Goal: Task Accomplishment & Management: Complete application form

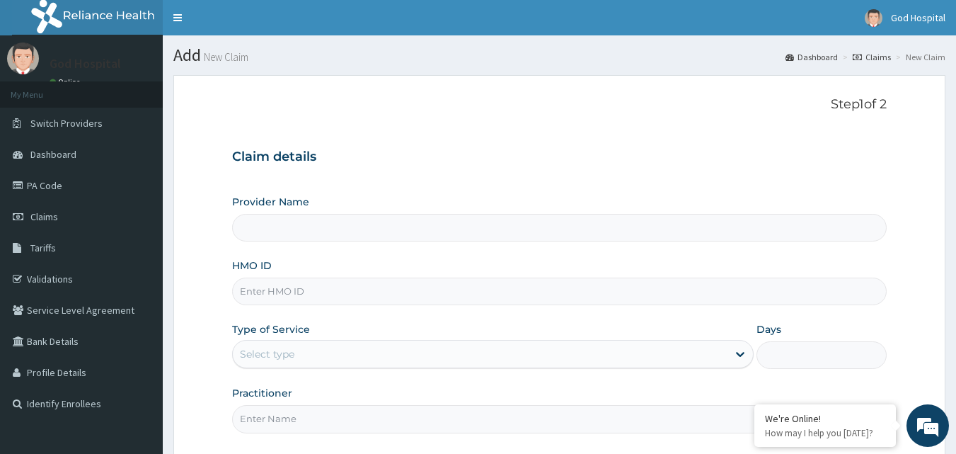
type input "God Cures Hospital"
click at [511, 281] on input "HMO ID" at bounding box center [559, 291] width 655 height 28
type input "ATC/10020/A"
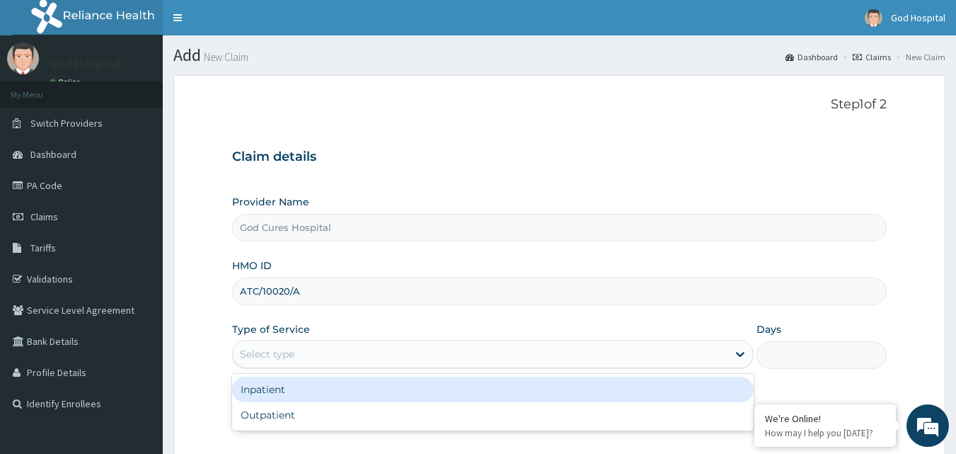
click at [304, 349] on div "Select type" at bounding box center [480, 354] width 495 height 23
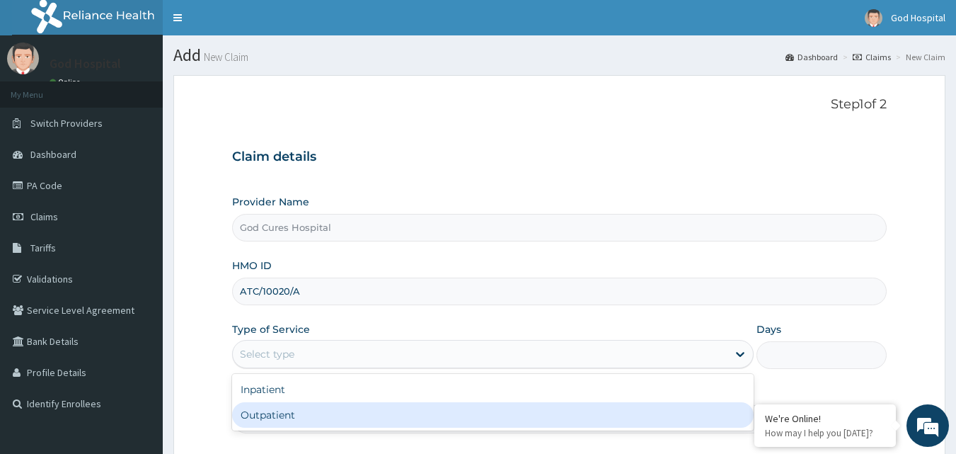
click at [319, 417] on div "Outpatient" at bounding box center [493, 414] width 522 height 25
type input "1"
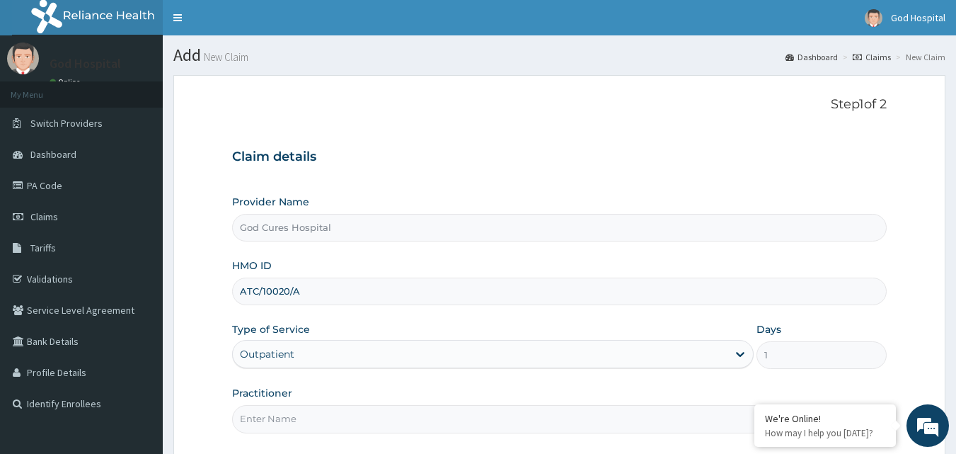
click at [318, 419] on input "Practitioner" at bounding box center [559, 419] width 655 height 28
type input "[PERSON_NAME]"
click at [348, 392] on div "Practitioner [PERSON_NAME]" at bounding box center [559, 409] width 655 height 47
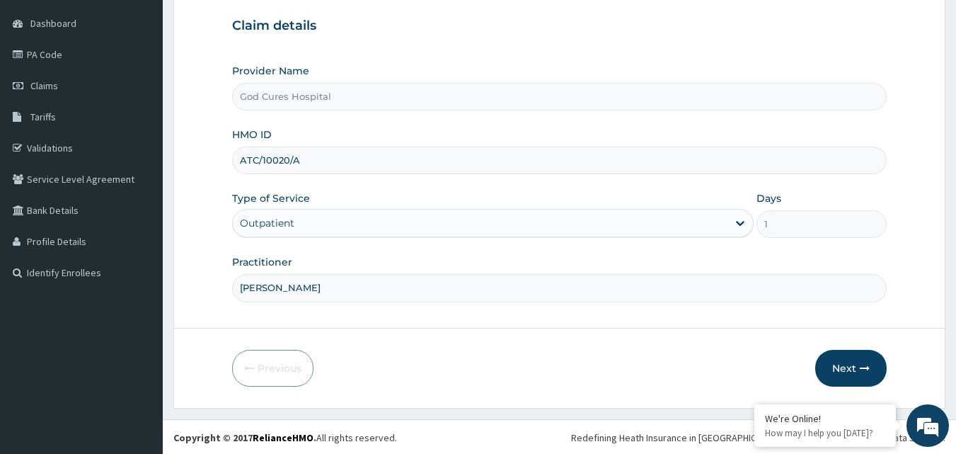
scroll to position [132, 0]
click at [844, 372] on button "Next" at bounding box center [850, 366] width 71 height 37
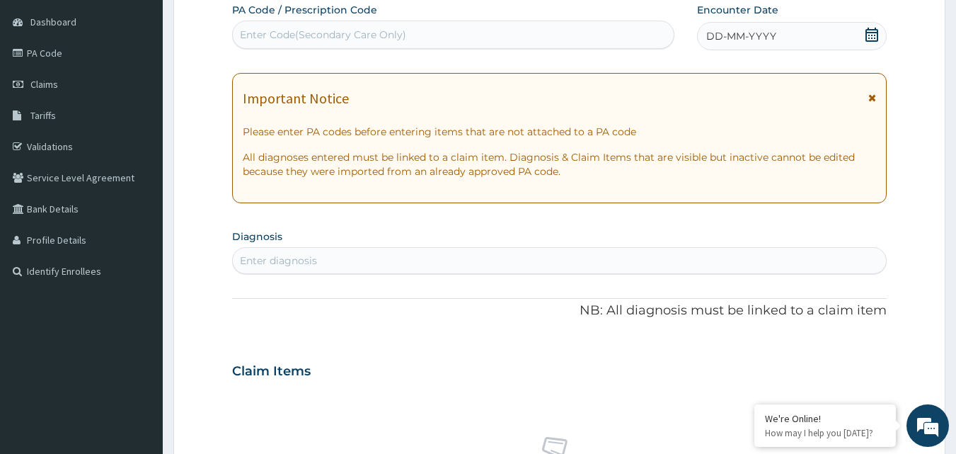
click at [866, 30] on icon at bounding box center [872, 35] width 14 height 14
click at [399, 258] on div "Enter diagnosis" at bounding box center [560, 260] width 654 height 23
click at [340, 249] on div "Enter diagnosis" at bounding box center [560, 260] width 654 height 23
type input "[MEDICAL_DATA]"
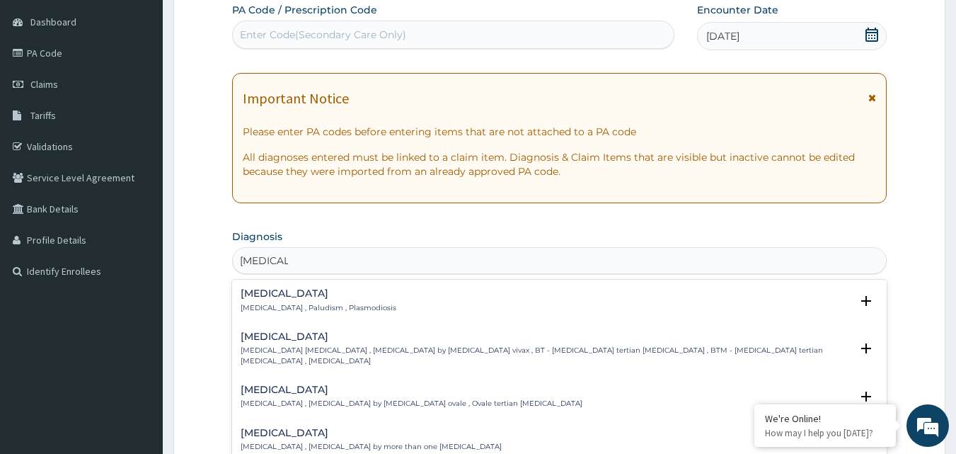
click at [289, 297] on h4 "[MEDICAL_DATA]" at bounding box center [319, 293] width 156 height 11
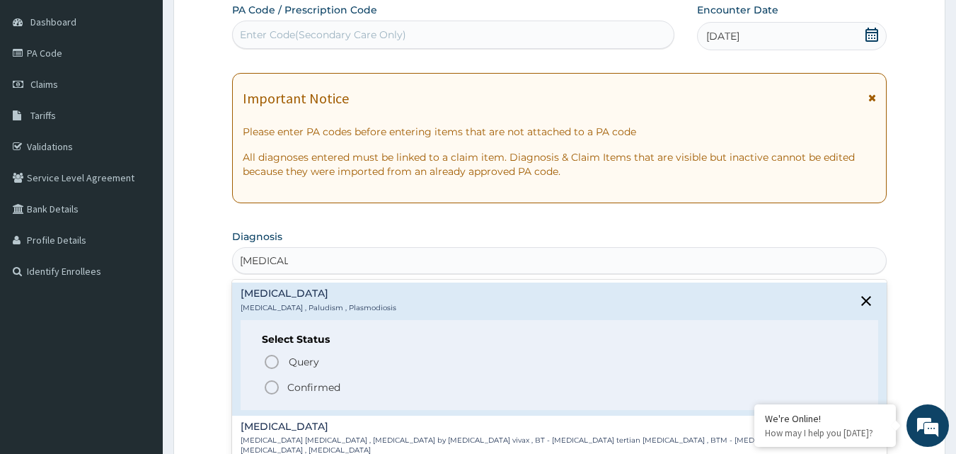
click at [269, 392] on circle "status option filled" at bounding box center [271, 387] width 13 height 13
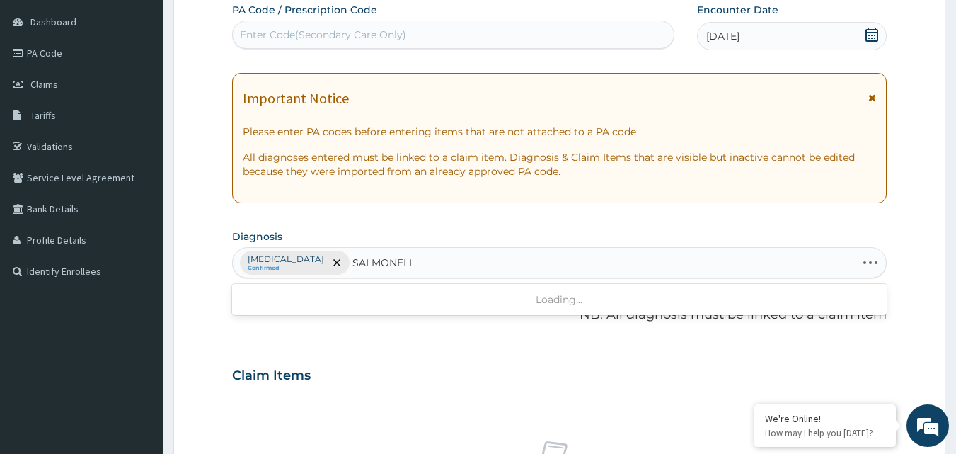
type input "[MEDICAL_DATA]"
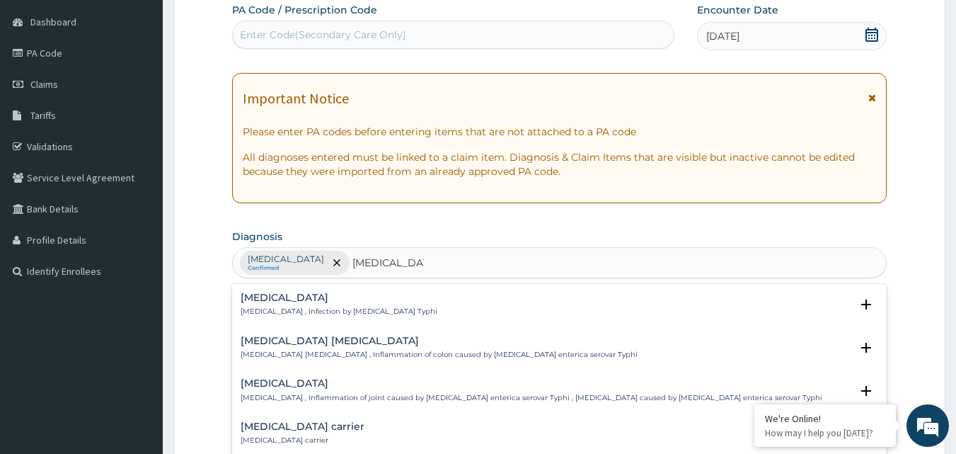
click at [263, 300] on h4 "[MEDICAL_DATA]" at bounding box center [339, 297] width 197 height 11
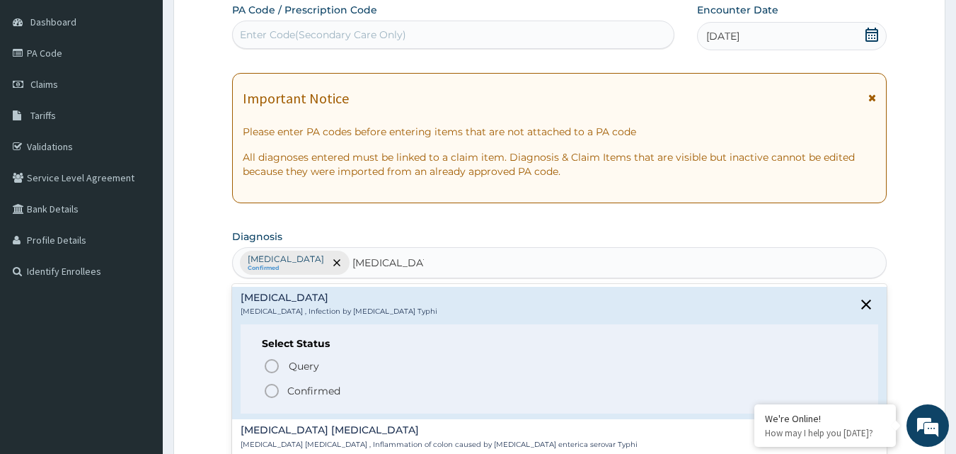
click at [270, 384] on circle "status option filled" at bounding box center [271, 390] width 13 height 13
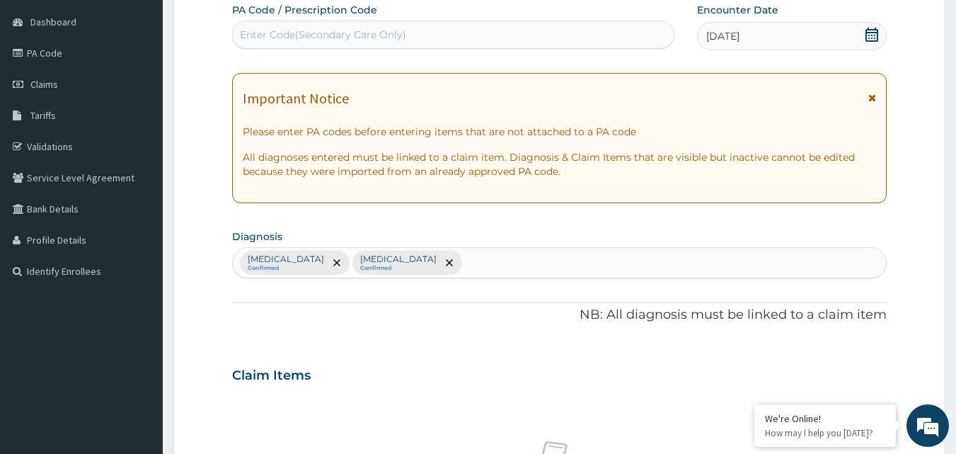
click at [339, 382] on div "Claim Items" at bounding box center [559, 372] width 655 height 37
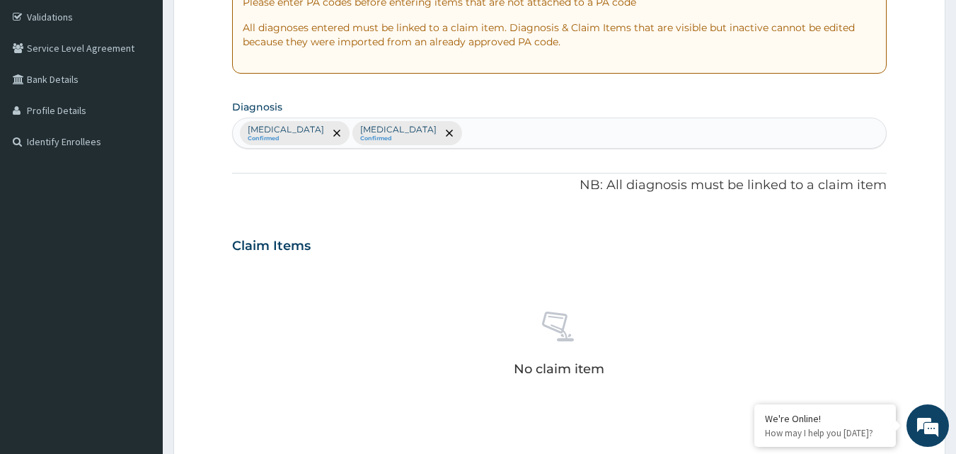
scroll to position [387, 0]
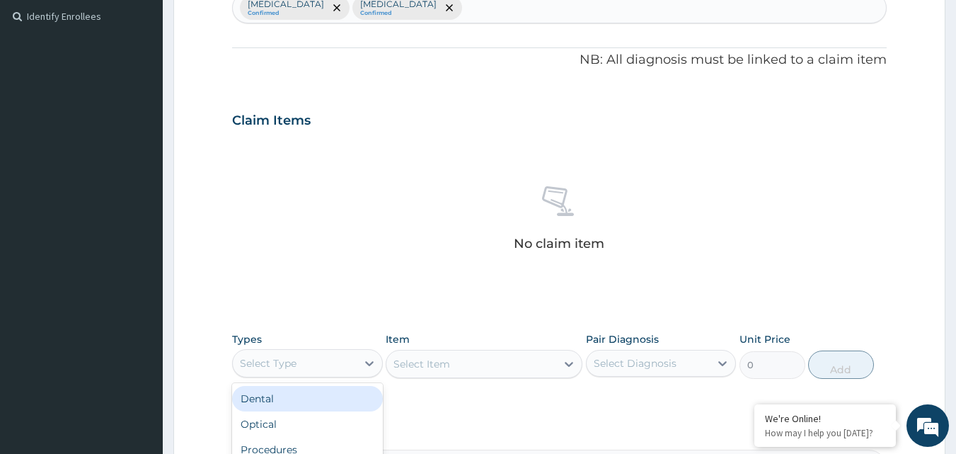
click at [290, 354] on div "Select Type" at bounding box center [295, 363] width 124 height 23
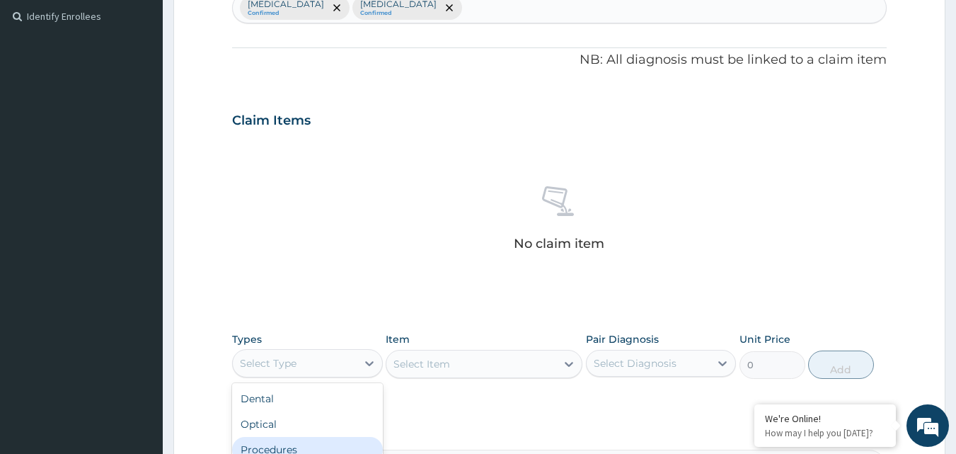
click at [292, 445] on div "Procedures" at bounding box center [307, 449] width 151 height 25
click at [312, 414] on div "PA Code / Prescription Code Enter Code(Secondary Care Only) Encounter Date [DAT…" at bounding box center [559, 116] width 655 height 737
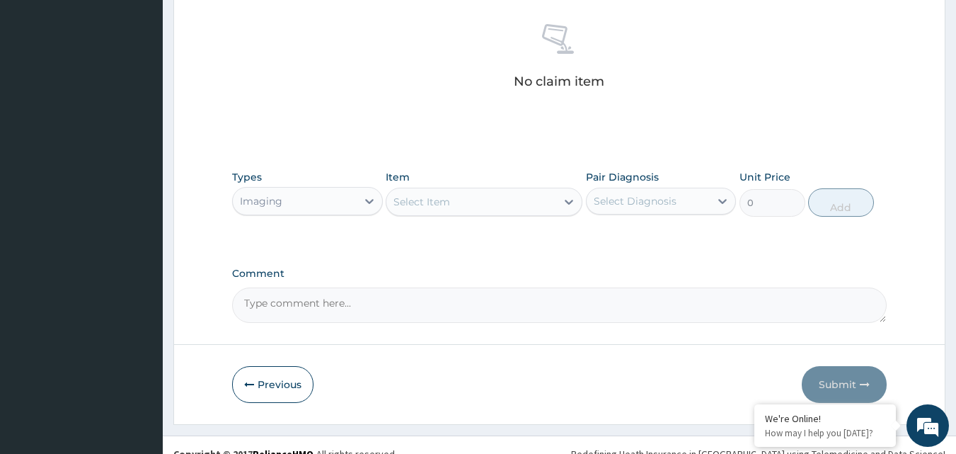
scroll to position [557, 0]
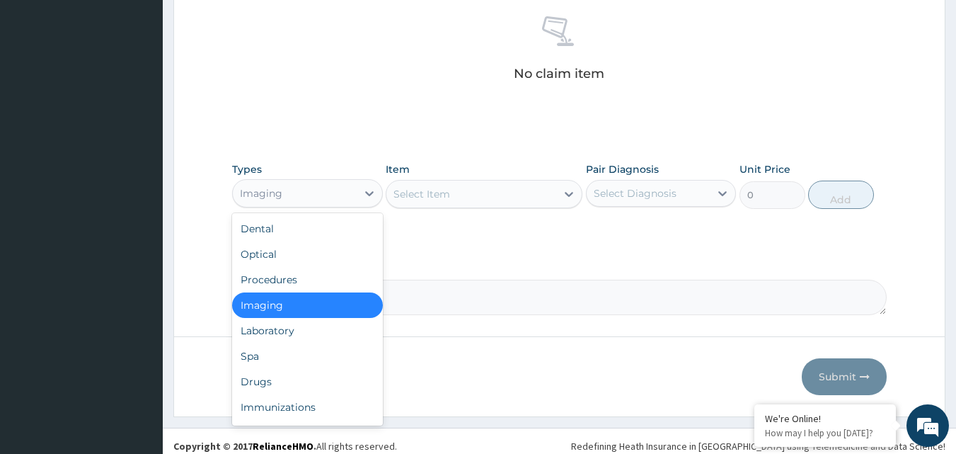
click at [280, 193] on div "Imaging" at bounding box center [261, 193] width 42 height 14
click at [297, 280] on div "Procedures" at bounding box center [307, 279] width 151 height 25
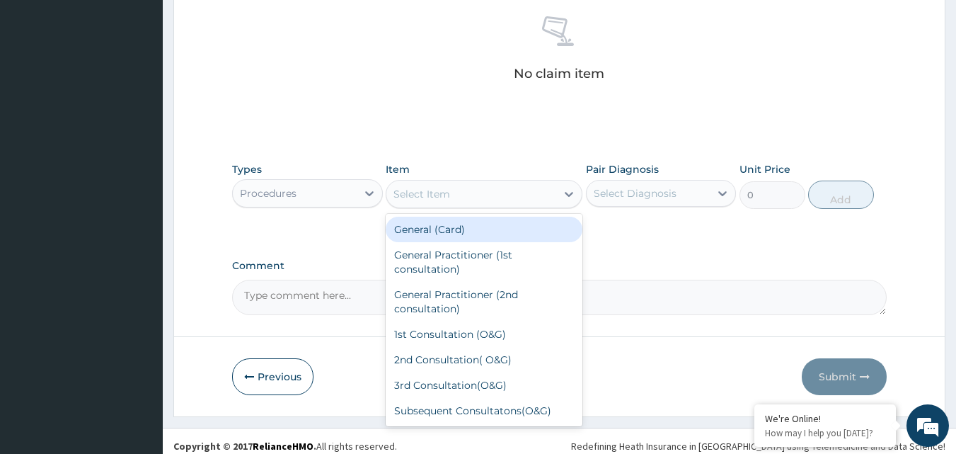
click at [445, 189] on div "Select Item" at bounding box center [422, 194] width 57 height 14
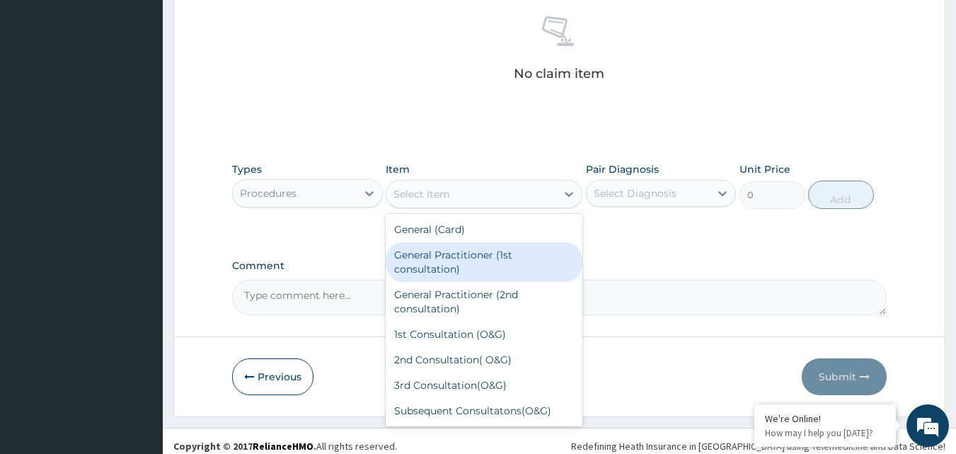
click at [470, 260] on div "General Practitioner (1st consultation)" at bounding box center [484, 262] width 197 height 40
type input "4000"
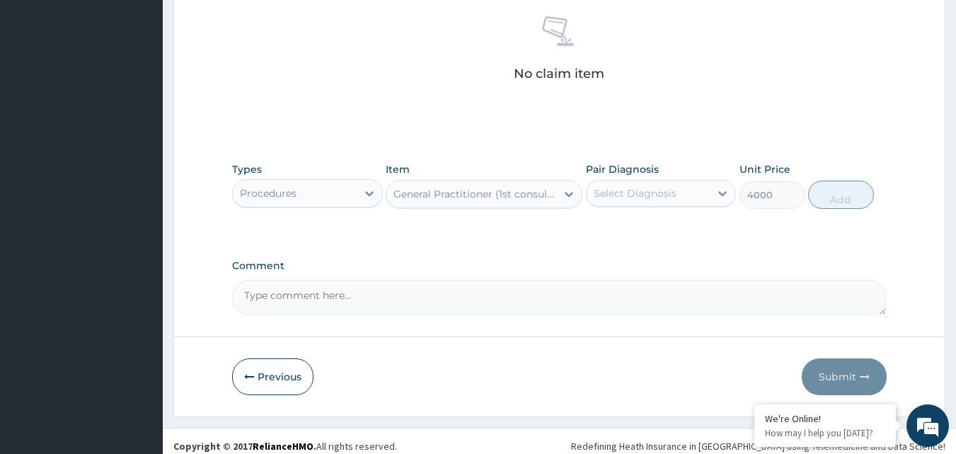
click at [675, 194] on div "Select Diagnosis" at bounding box center [649, 193] width 124 height 23
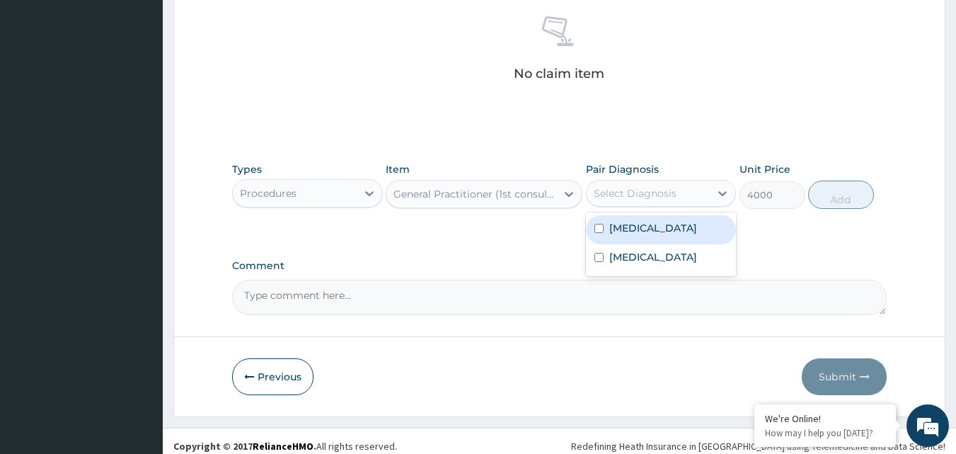
click at [670, 228] on div "[MEDICAL_DATA]" at bounding box center [661, 229] width 151 height 29
checkbox input "true"
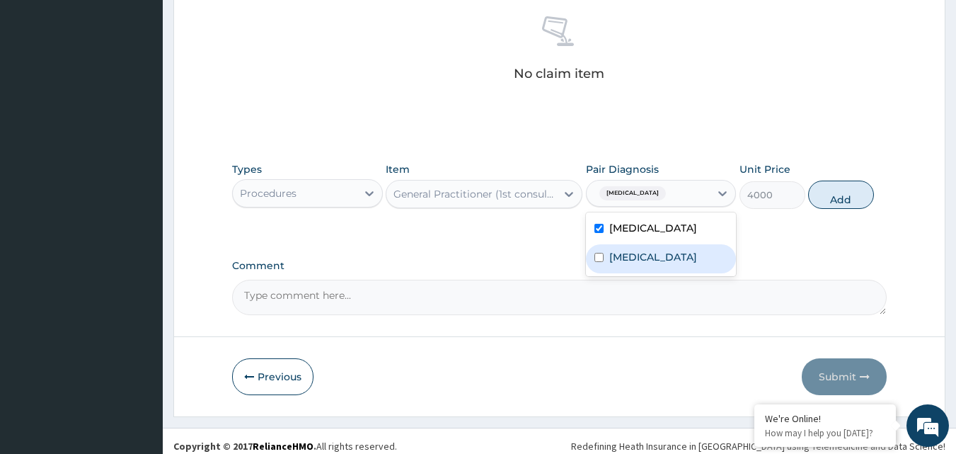
click at [665, 260] on label "[MEDICAL_DATA]" at bounding box center [653, 257] width 88 height 14
checkbox input "true"
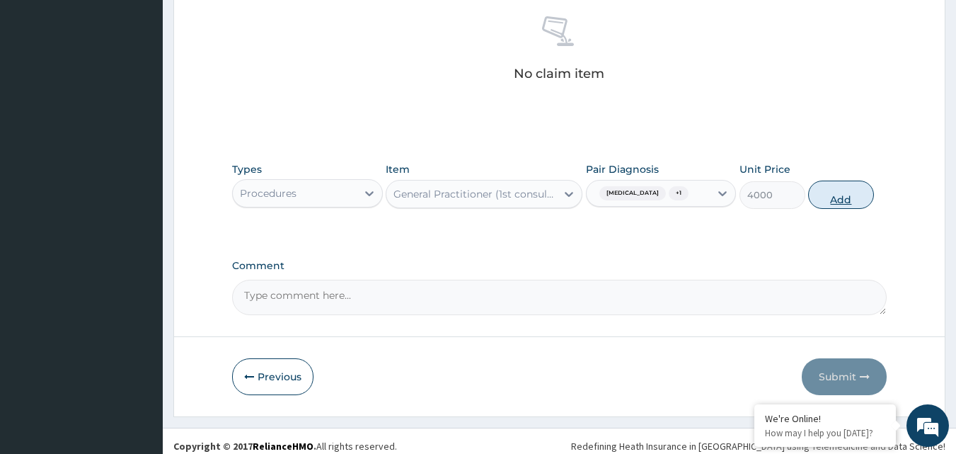
click at [849, 202] on button "Add" at bounding box center [841, 195] width 66 height 28
type input "0"
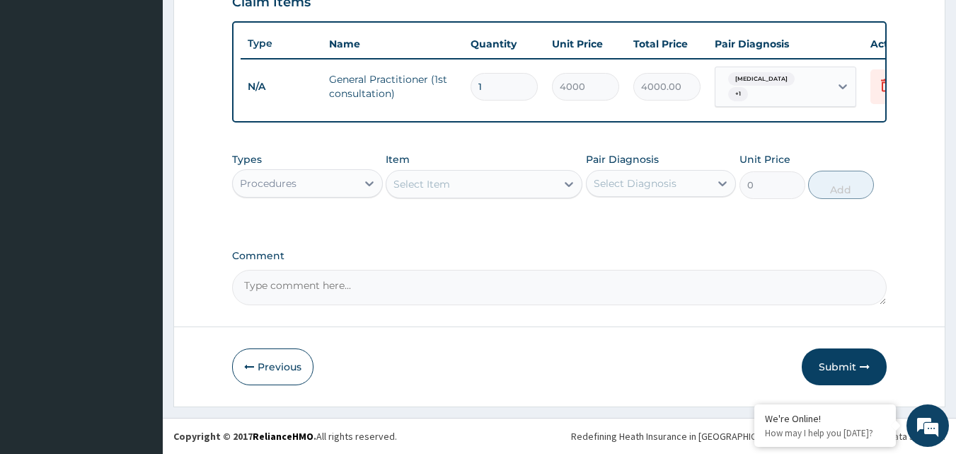
click at [322, 181] on div "Procedures" at bounding box center [295, 183] width 124 height 23
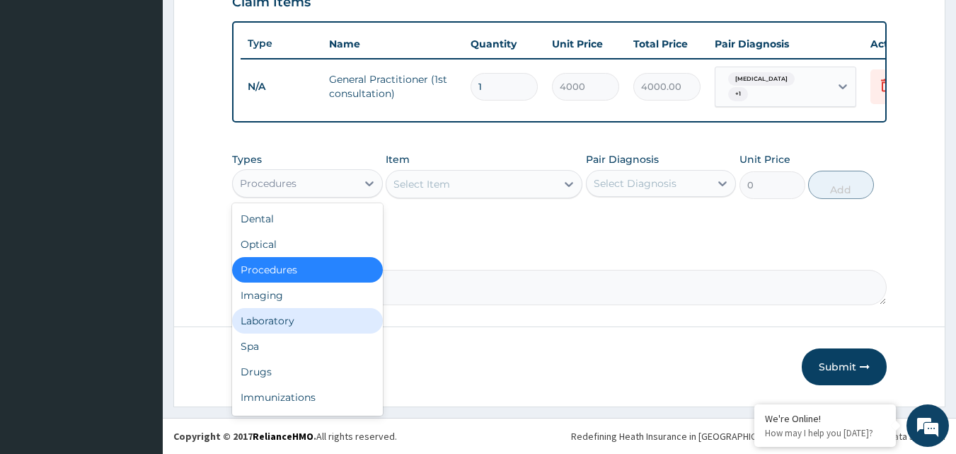
click at [309, 319] on div "Laboratory" at bounding box center [307, 320] width 151 height 25
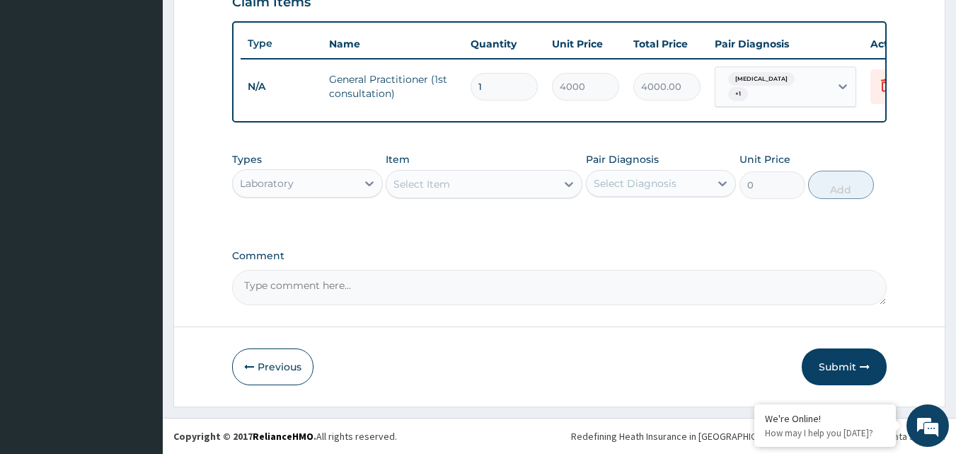
click at [490, 183] on div "Select Item" at bounding box center [471, 184] width 170 height 23
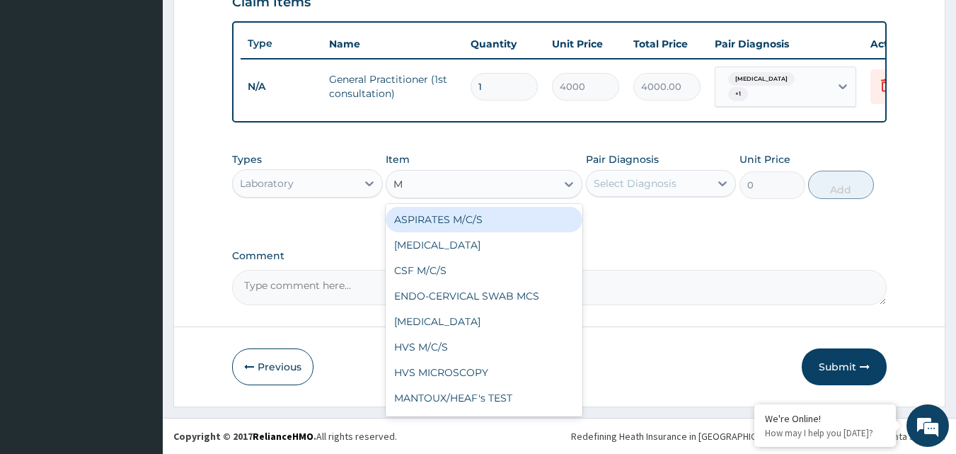
type input "MP"
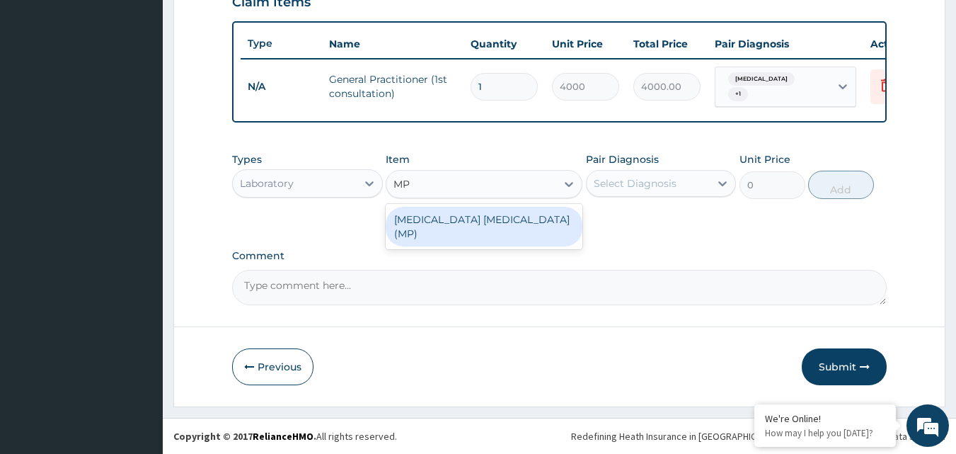
click at [478, 214] on div "[MEDICAL_DATA] [MEDICAL_DATA] (MP)" at bounding box center [484, 227] width 197 height 40
type input "1820"
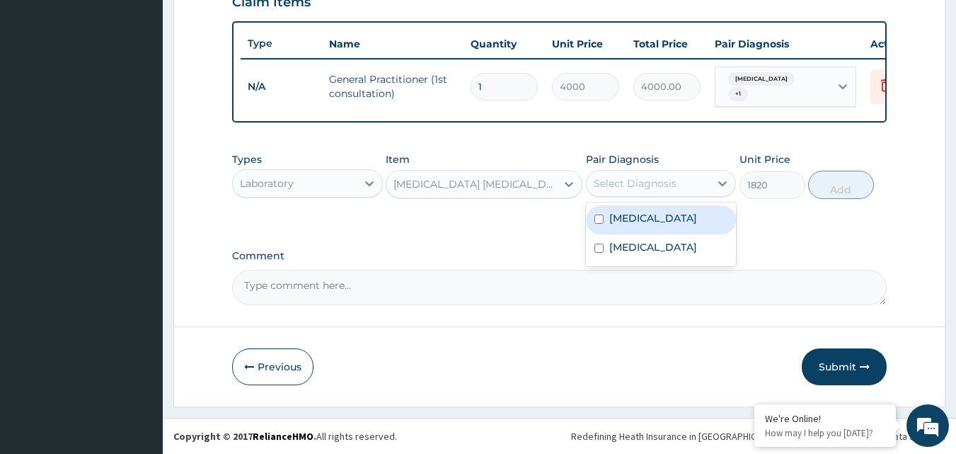
click at [684, 183] on div "Select Diagnosis" at bounding box center [649, 183] width 124 height 23
click at [682, 216] on div "[MEDICAL_DATA]" at bounding box center [661, 219] width 151 height 29
checkbox input "true"
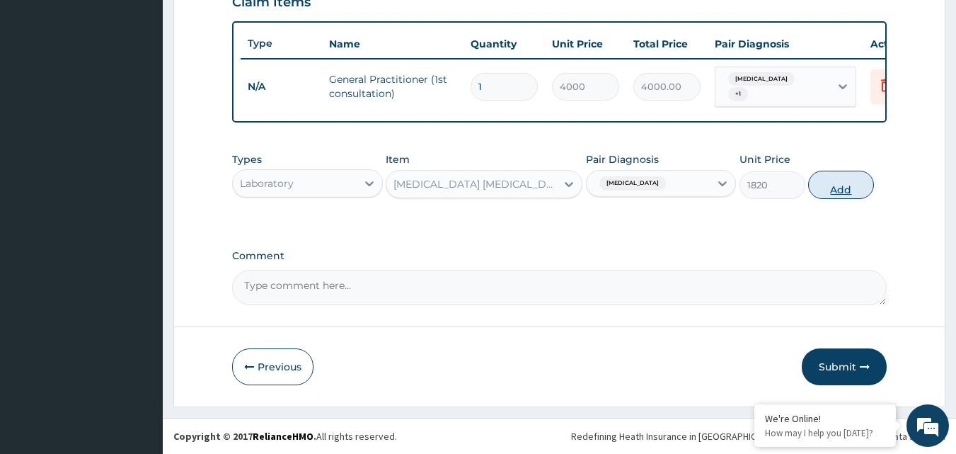
click at [845, 188] on button "Add" at bounding box center [841, 185] width 66 height 28
type input "0"
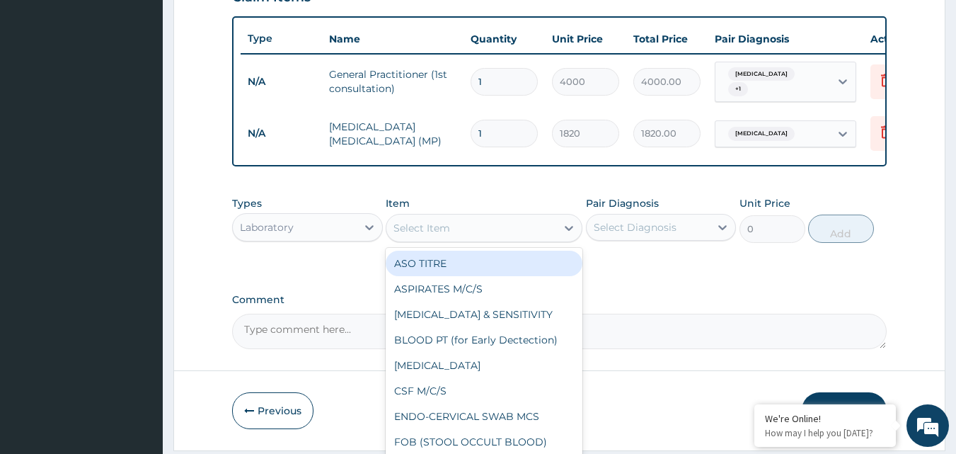
click at [494, 223] on div "Select Item" at bounding box center [471, 228] width 170 height 23
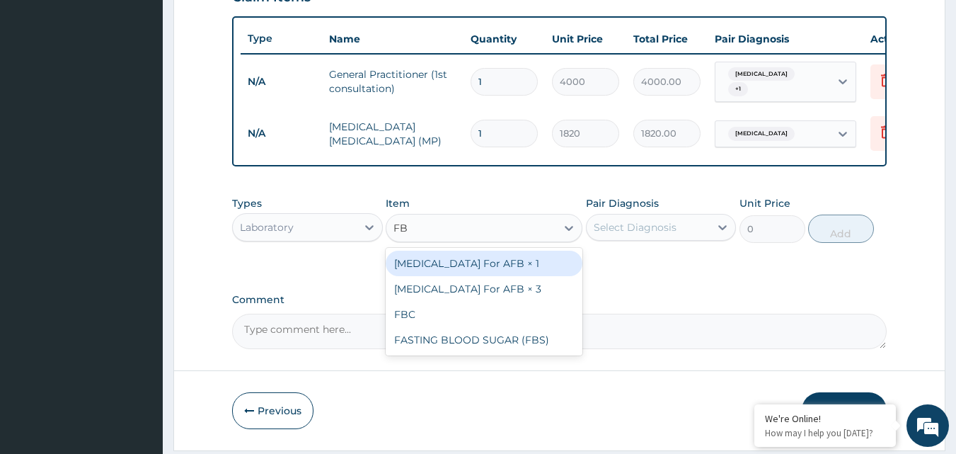
type input "FBC"
click at [462, 276] on div "FBC" at bounding box center [484, 263] width 197 height 25
type input "5200"
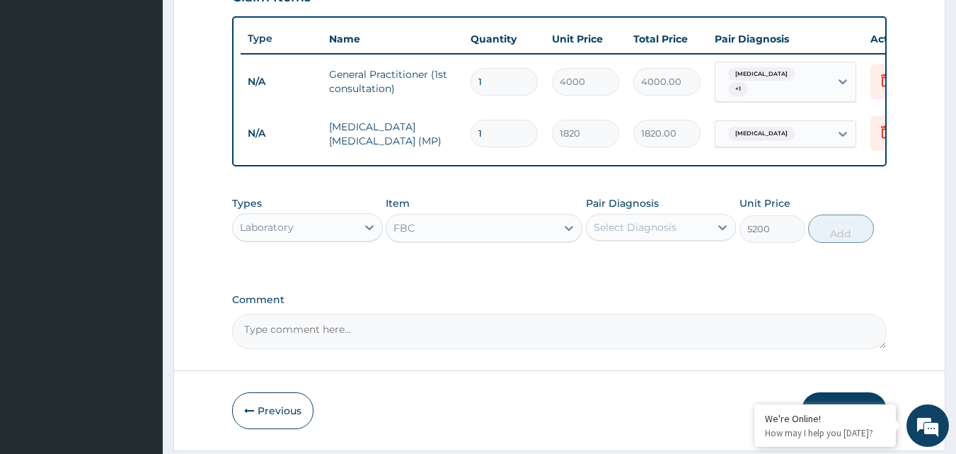
click at [640, 234] on div "Select Diagnosis" at bounding box center [635, 227] width 83 height 14
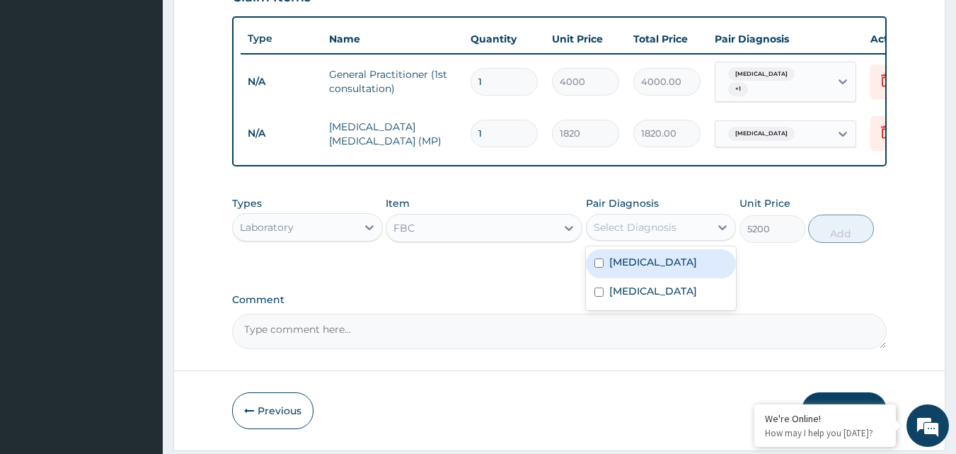
click at [638, 277] on div "[MEDICAL_DATA]" at bounding box center [661, 263] width 151 height 29
checkbox input "true"
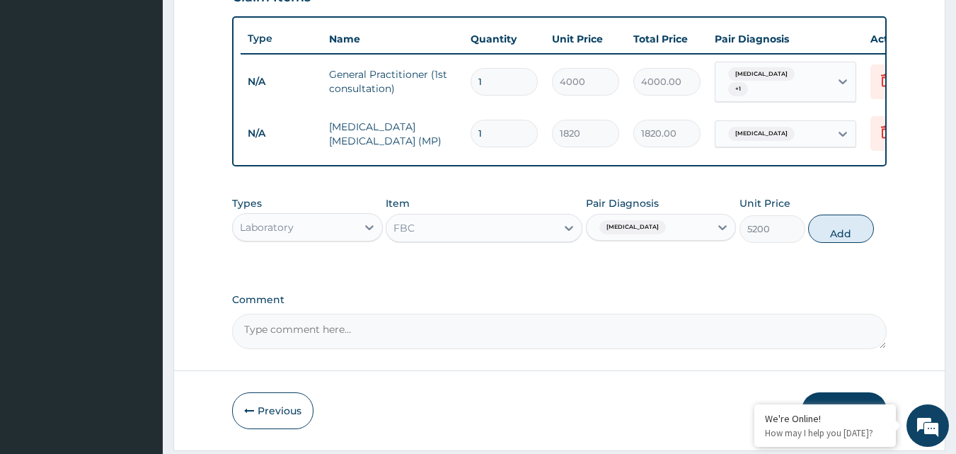
click at [951, 282] on section "Step 2 of 2 PA Code / Prescription Code Enter Code(Secondary Care Only) Encount…" at bounding box center [559, 7] width 793 height 907
click at [844, 243] on button "Add" at bounding box center [841, 228] width 66 height 28
type input "0"
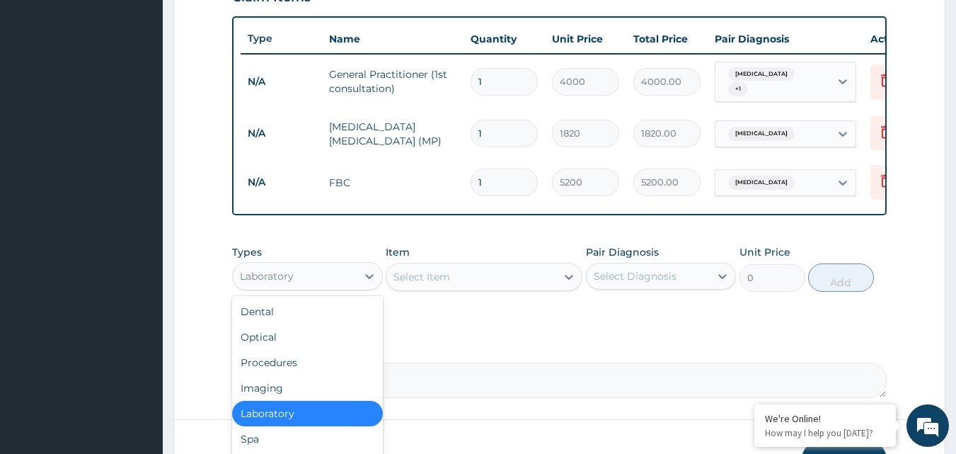
click at [333, 277] on div "Laboratory" at bounding box center [295, 276] width 124 height 23
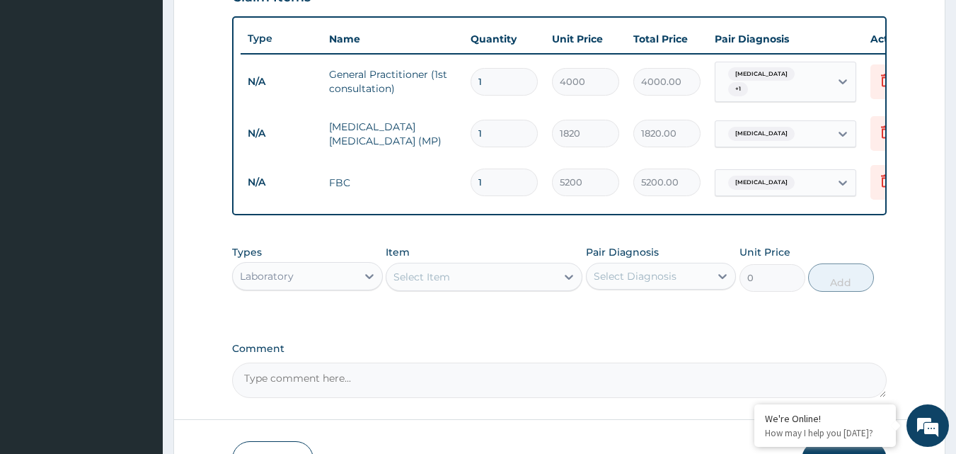
click at [207, 350] on form "Step 2 of 2 PA Code / Prescription Code Enter Code(Secondary Care Only) Encount…" at bounding box center [559, 32] width 772 height 935
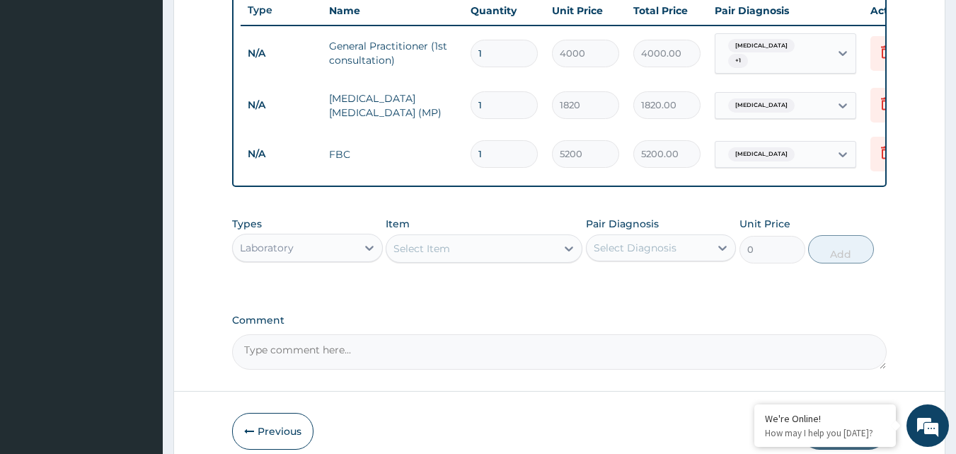
scroll to position [608, 0]
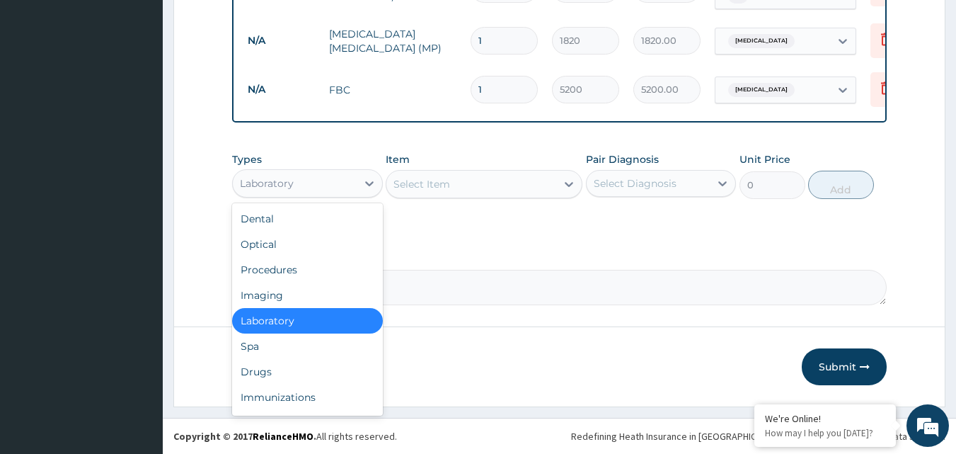
click at [273, 169] on div "Laboratory" at bounding box center [307, 183] width 151 height 28
click at [273, 379] on div "Drugs" at bounding box center [307, 371] width 151 height 25
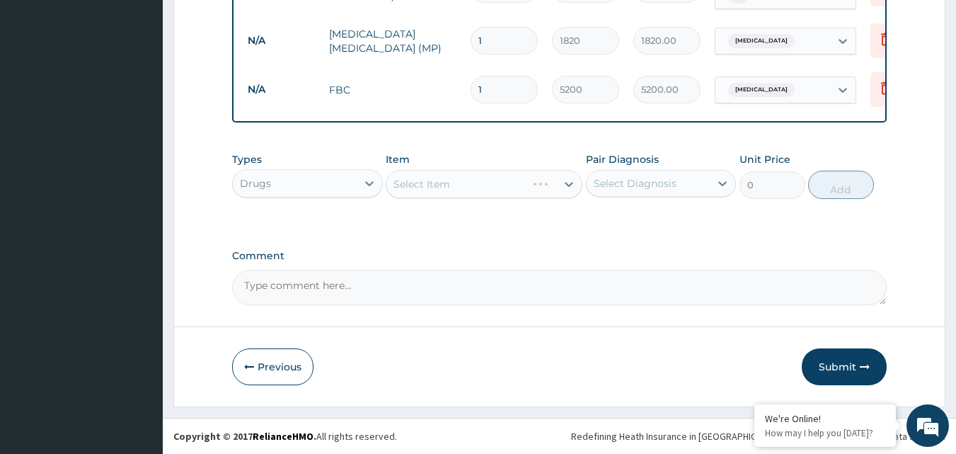
click at [476, 190] on div "Select Item" at bounding box center [456, 184] width 140 height 23
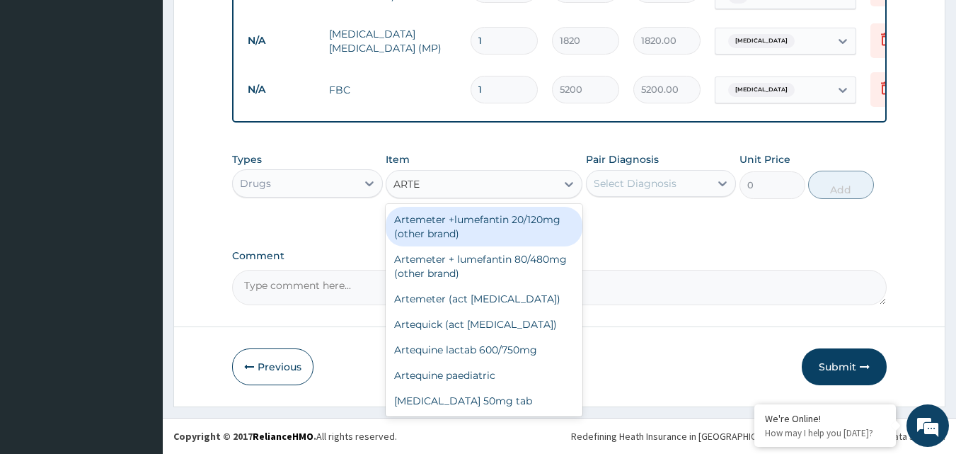
type input "ARTEQ"
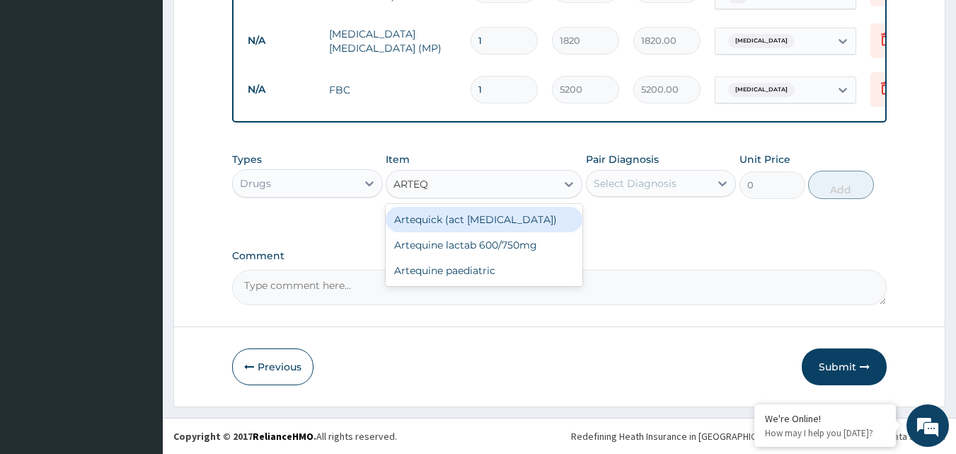
click at [465, 210] on div "Artequick (act [MEDICAL_DATA])" at bounding box center [484, 219] width 197 height 25
type input "1728"
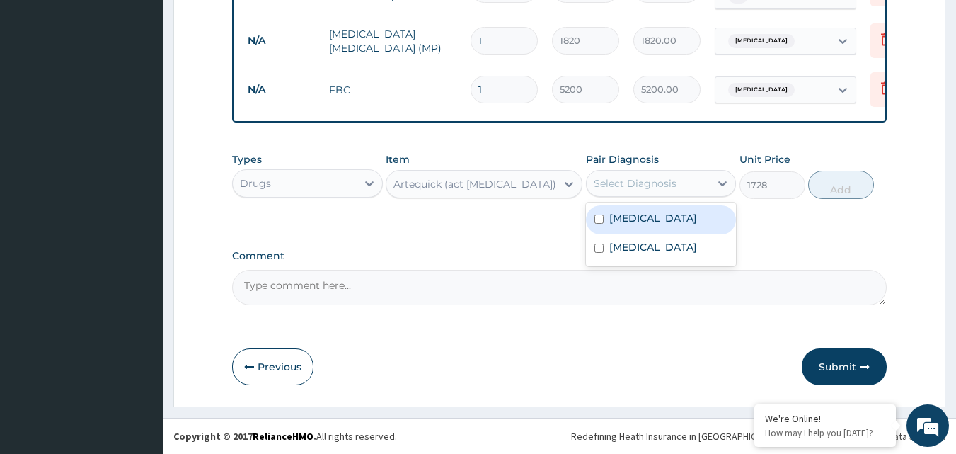
click at [644, 193] on div "Select Diagnosis" at bounding box center [649, 183] width 124 height 23
click at [644, 212] on label "[MEDICAL_DATA]" at bounding box center [653, 218] width 88 height 14
checkbox input "true"
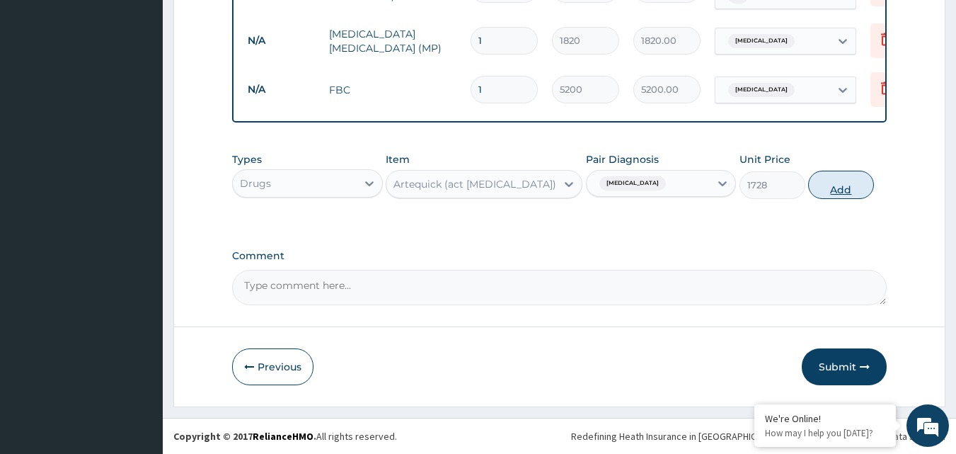
click at [849, 193] on button "Add" at bounding box center [841, 185] width 66 height 28
type input "0"
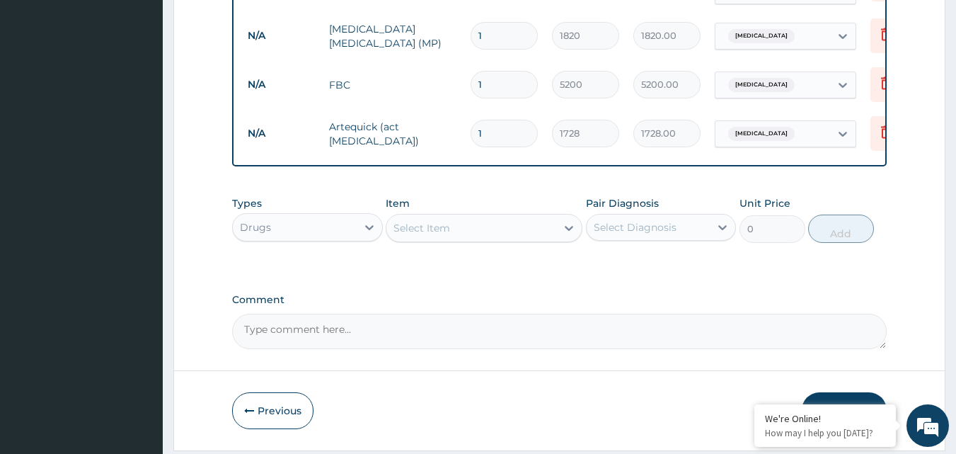
click at [505, 231] on div "Select Item" at bounding box center [471, 228] width 170 height 23
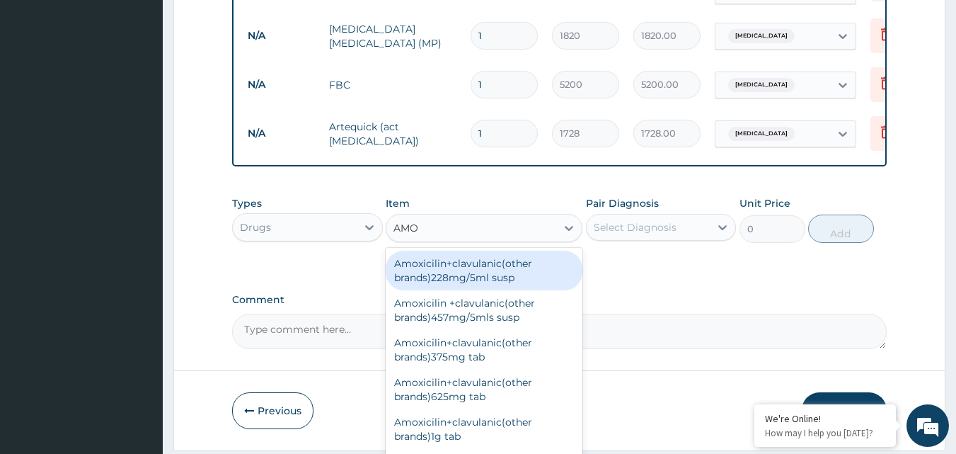
type input "AMOX"
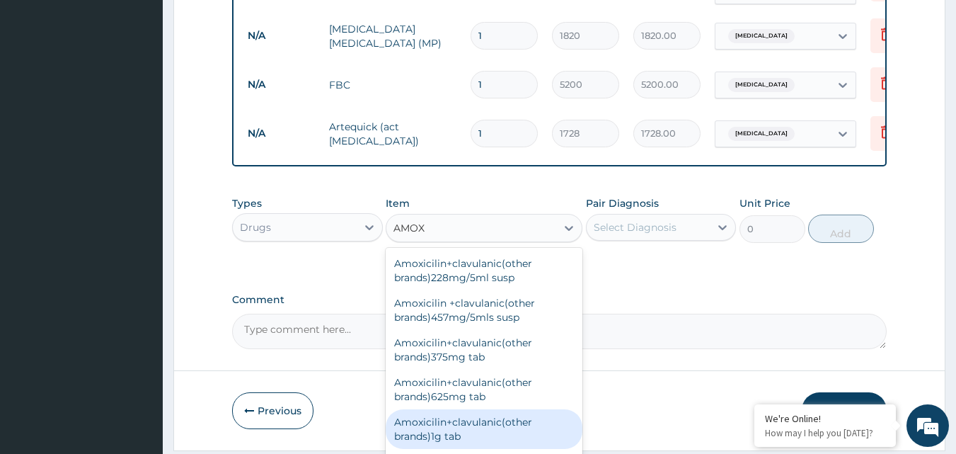
click at [510, 428] on div "Amoxicilin+clavulanic(other brands)1g tab" at bounding box center [484, 429] width 197 height 40
type input "230.4"
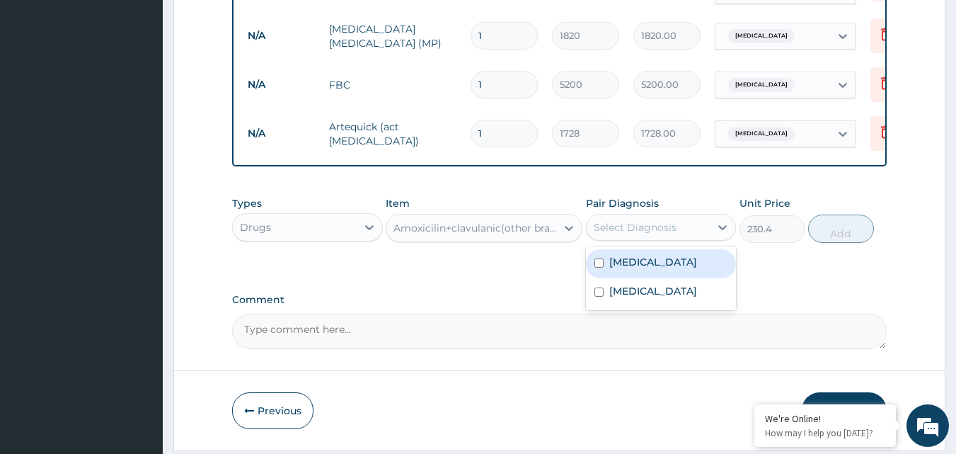
click at [653, 239] on div "Select Diagnosis" at bounding box center [649, 227] width 124 height 23
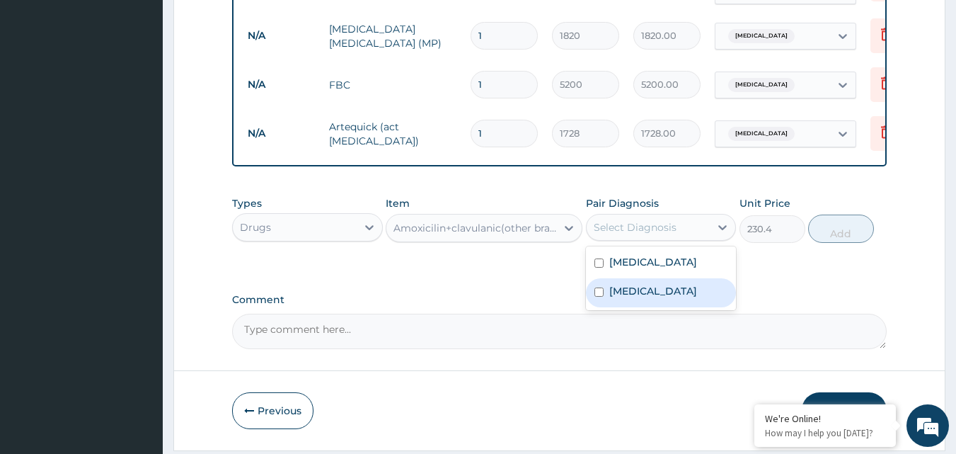
click at [648, 298] on label "[MEDICAL_DATA]" at bounding box center [653, 291] width 88 height 14
checkbox input "true"
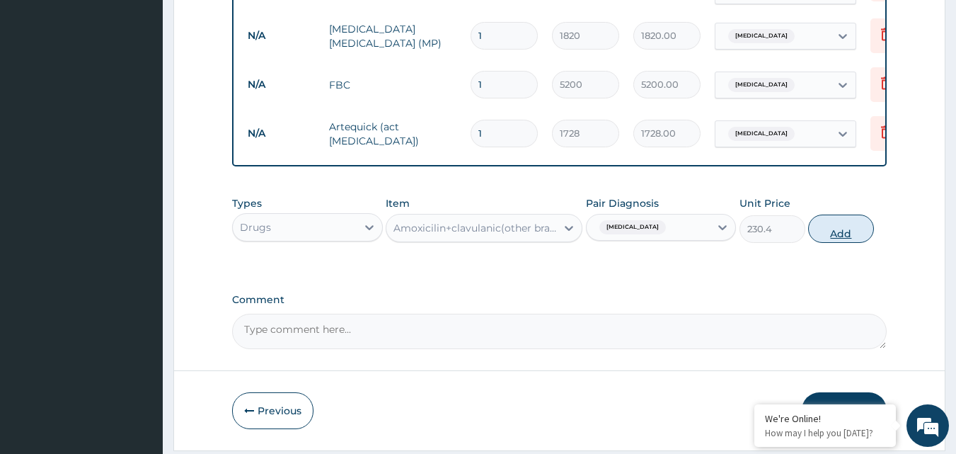
click at [843, 236] on button "Add" at bounding box center [841, 228] width 66 height 28
type input "0"
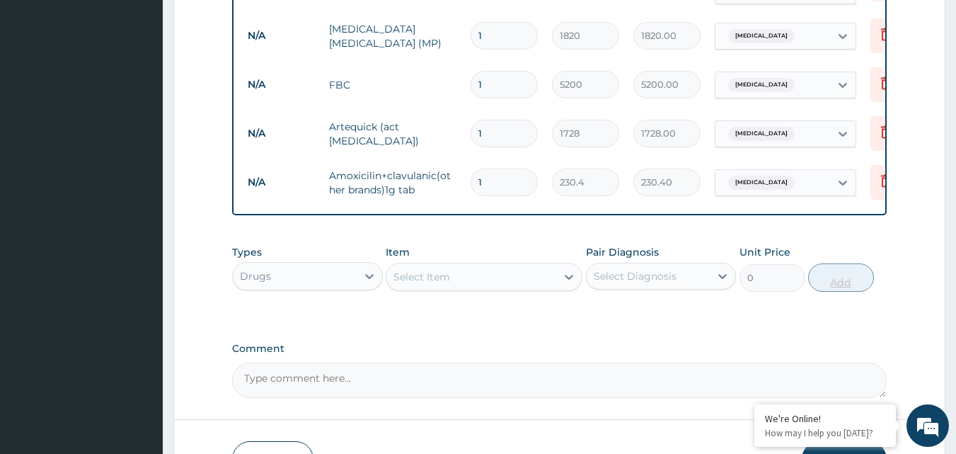
type input "14"
type input "3225.60"
type input "14"
click at [493, 273] on div "Select Item" at bounding box center [471, 276] width 170 height 23
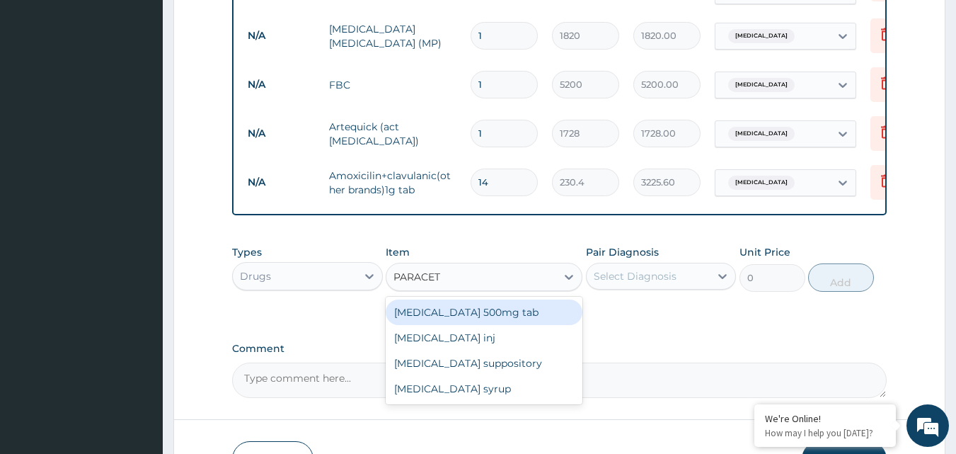
type input "PARACETA"
click at [474, 322] on div "[MEDICAL_DATA] 500mg tab" at bounding box center [484, 311] width 197 height 25
type input "12"
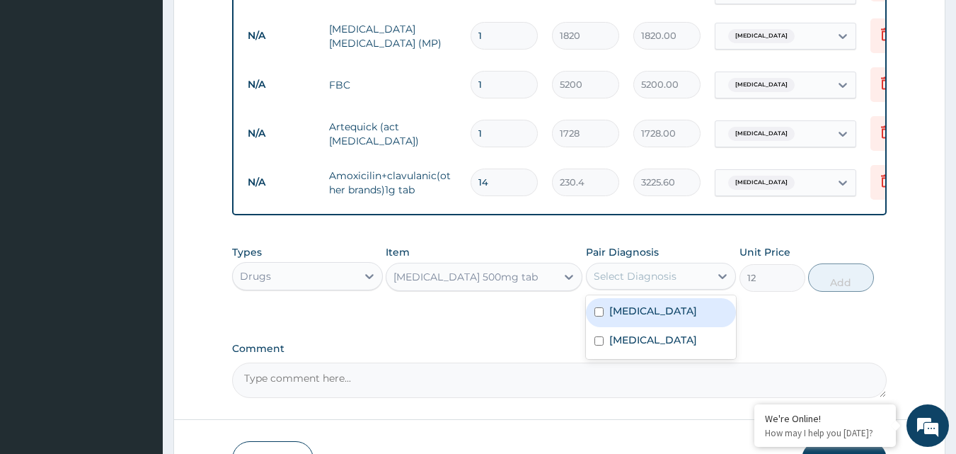
click at [609, 287] on div "Select Diagnosis" at bounding box center [649, 276] width 124 height 23
click at [621, 315] on label "[MEDICAL_DATA]" at bounding box center [653, 311] width 88 height 14
checkbox input "true"
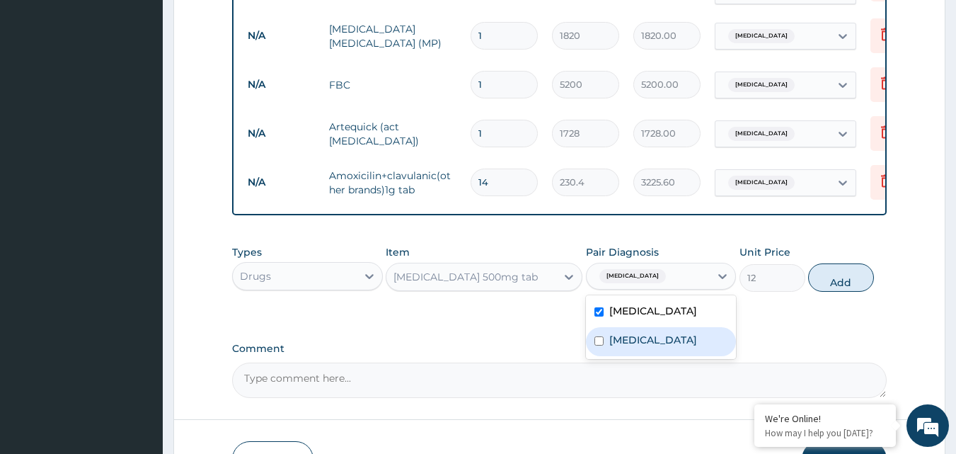
click at [627, 342] on label "[MEDICAL_DATA]" at bounding box center [653, 340] width 88 height 14
checkbox input "true"
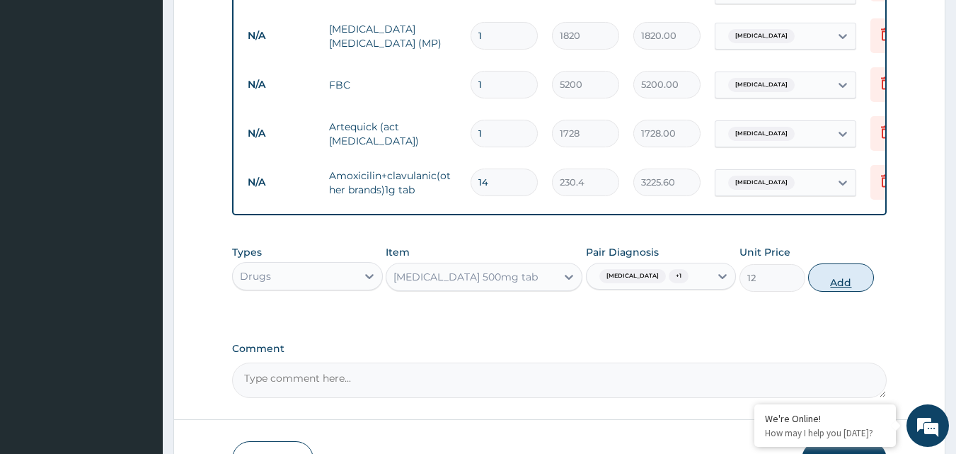
click at [840, 277] on button "Add" at bounding box center [841, 277] width 66 height 28
type input "0"
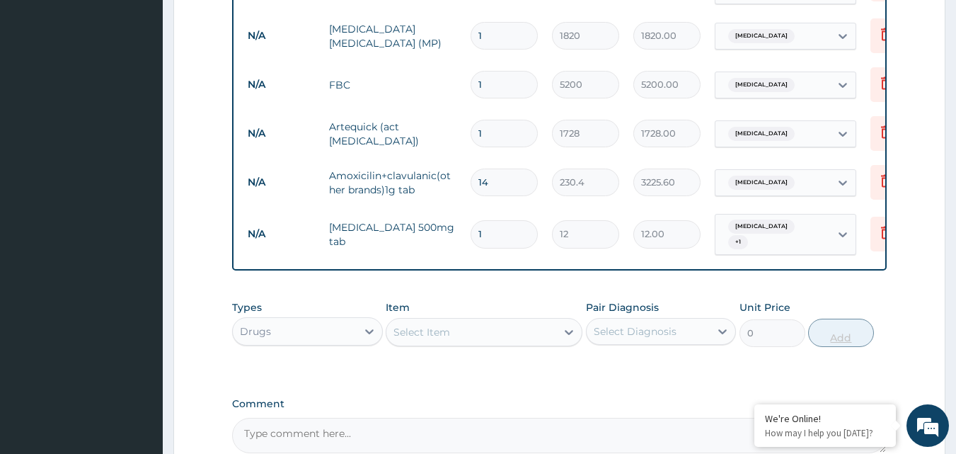
type input "18"
type input "216.00"
type input "18"
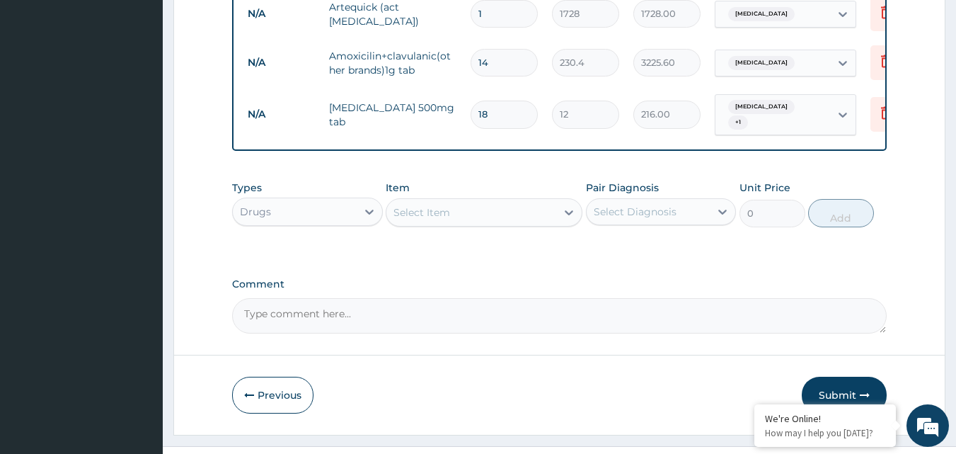
scroll to position [755, 0]
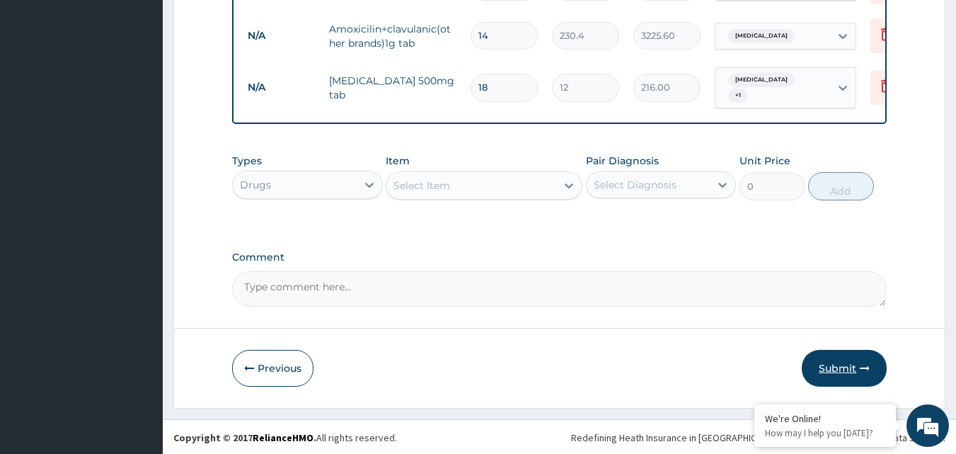
click at [842, 367] on button "Submit" at bounding box center [844, 368] width 85 height 37
